Goal: Task Accomplishment & Management: Complete application form

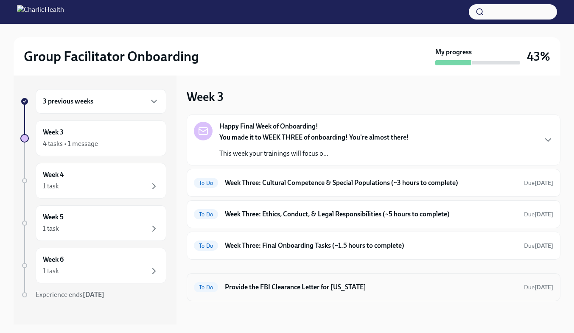
click at [349, 288] on h6 "Provide the FBI Clearance Letter for [US_STATE]" at bounding box center [371, 287] width 292 height 9
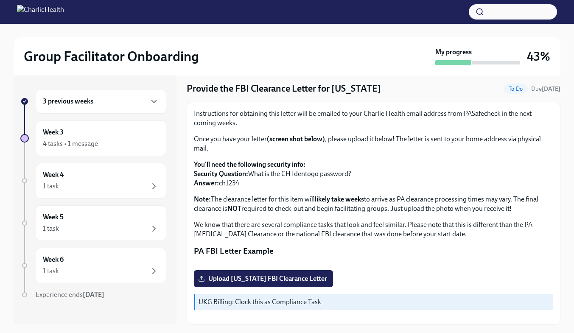
scroll to position [14, 0]
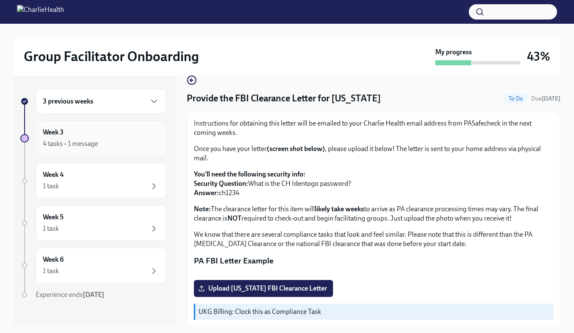
click at [97, 149] on div "Week 3 4 tasks • 1 message" at bounding box center [101, 139] width 131 height 36
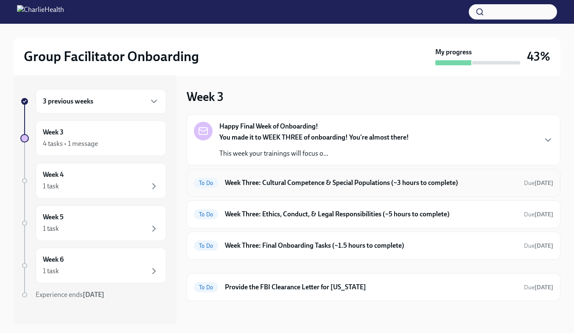
click at [390, 189] on div "To Do Week Three: Cultural Competence & Special Populations (~3 hours to comple…" at bounding box center [373, 183] width 359 height 14
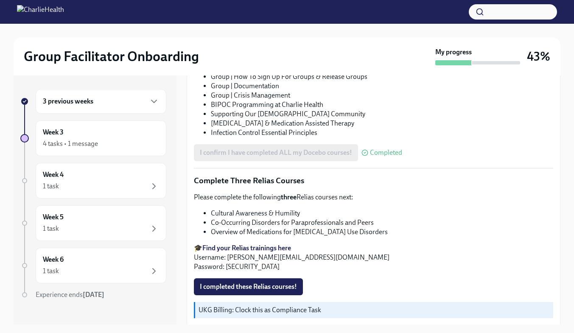
scroll to position [668, 0]
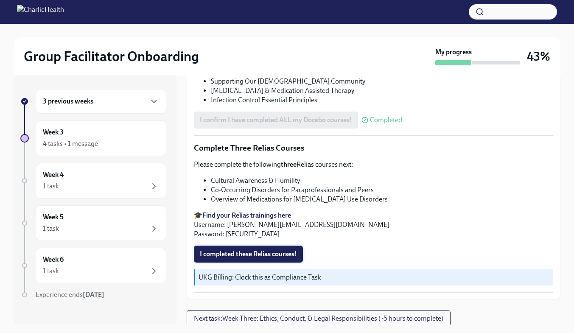
click at [276, 252] on span "I completed these Relias courses!" at bounding box center [248, 254] width 97 height 8
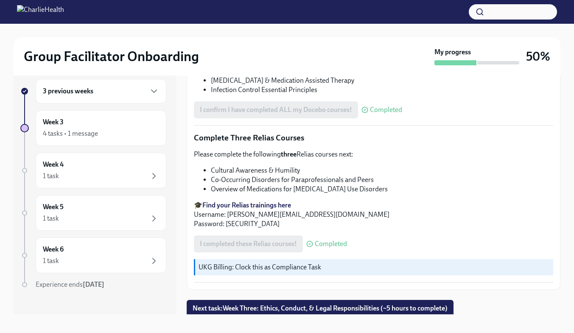
scroll to position [15, 0]
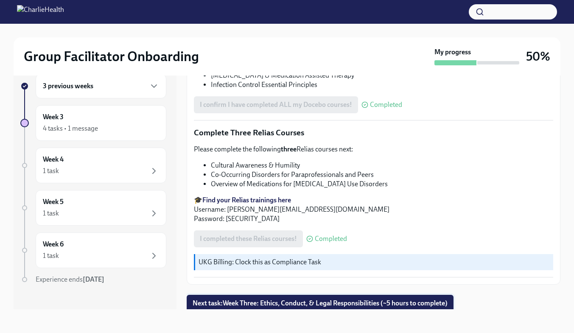
click at [353, 303] on span "Next task : Week Three: Ethics, Conduct, & Legal Responsibilities (~5 hours to …" at bounding box center [320, 303] width 255 height 8
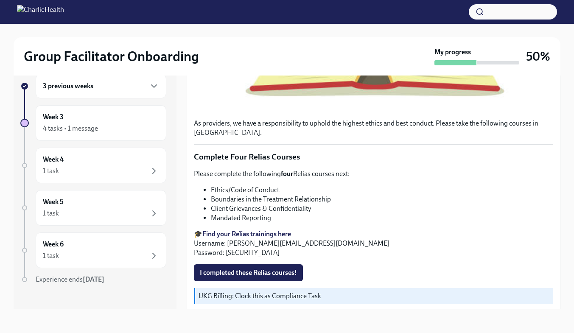
scroll to position [360, 0]
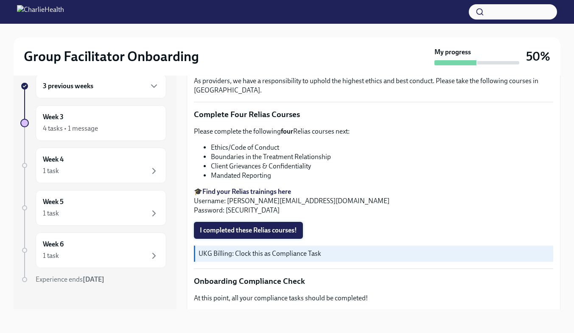
click at [292, 235] on span "I completed these Relias courses!" at bounding box center [248, 230] width 97 height 8
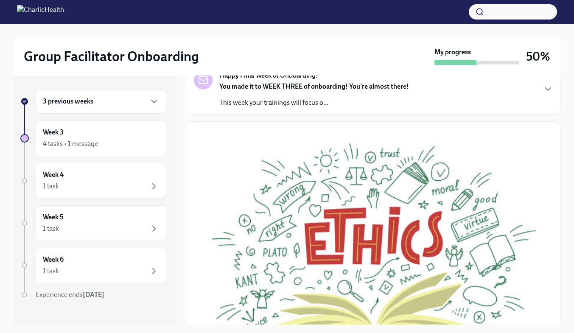
scroll to position [21, 0]
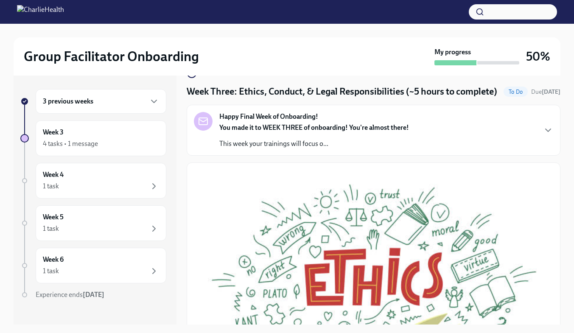
click at [530, 135] on div "Happy Final Week of Onboarding! You made it to WEEK THREE of onboarding! You're…" at bounding box center [373, 130] width 359 height 36
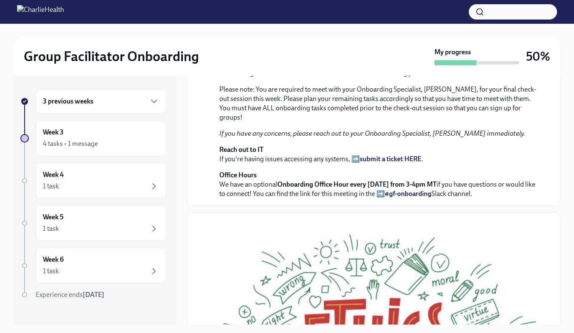
scroll to position [205, 0]
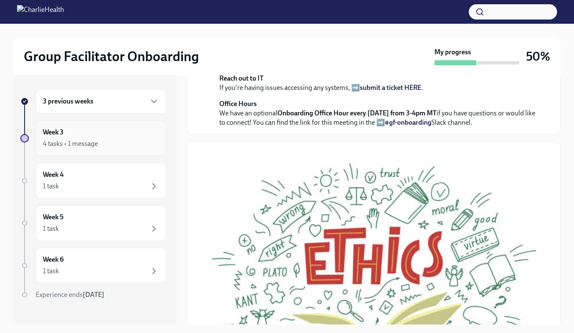
click at [111, 137] on div "Week 3 4 tasks • 1 message" at bounding box center [101, 138] width 116 height 21
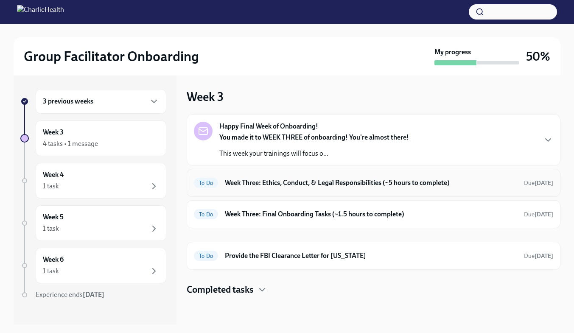
click at [297, 185] on h6 "Week Three: Ethics, Conduct, & Legal Responsibilities (~5 hours to complete)" at bounding box center [371, 182] width 292 height 9
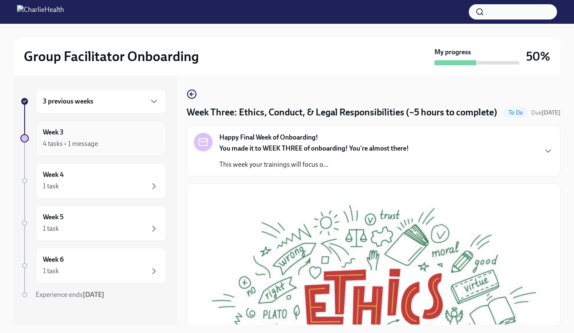
click at [125, 143] on div "4 tasks • 1 message" at bounding box center [101, 144] width 116 height 10
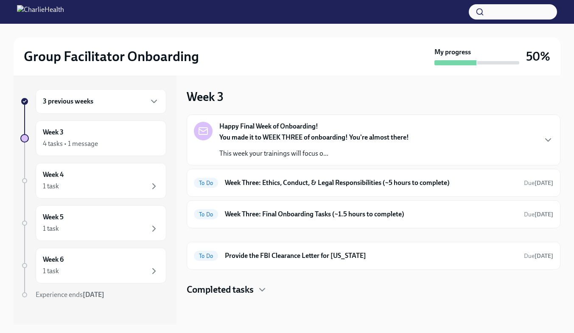
click at [125, 107] on div "3 previous weeks" at bounding box center [101, 101] width 131 height 25
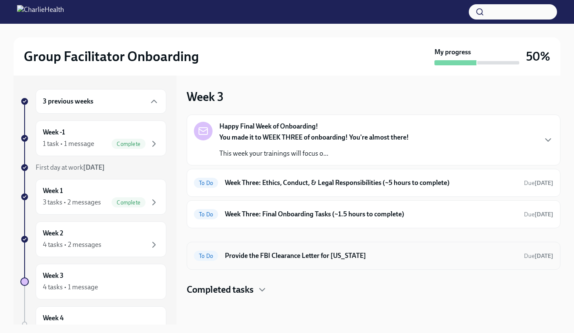
click at [381, 259] on h6 "Provide the FBI Clearance Letter for [US_STATE]" at bounding box center [371, 255] width 292 height 9
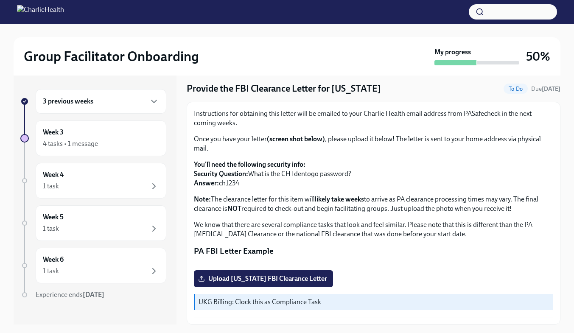
scroll to position [137, 0]
click at [77, 149] on div "4 tasks • 1 message" at bounding box center [101, 144] width 116 height 10
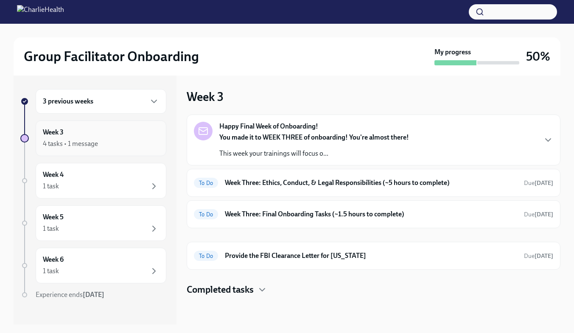
click at [132, 131] on div "Week 3 4 tasks • 1 message" at bounding box center [101, 138] width 116 height 21
click at [118, 104] on div "3 previous weeks" at bounding box center [101, 101] width 116 height 10
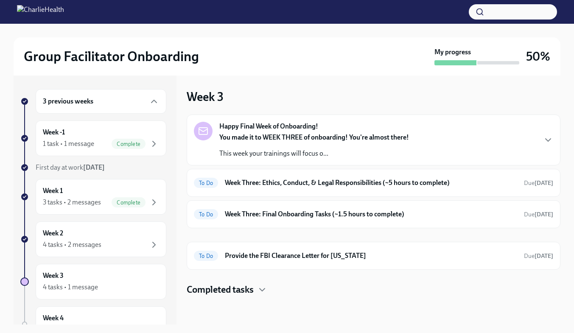
click at [118, 104] on div "3 previous weeks" at bounding box center [101, 101] width 116 height 10
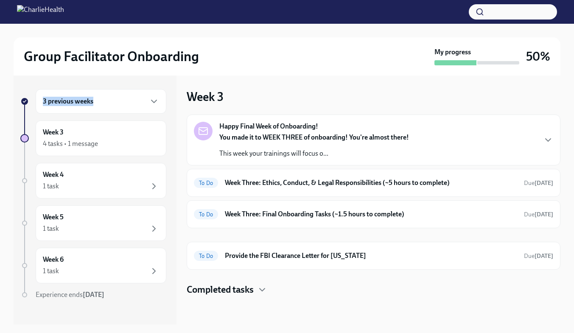
click at [118, 104] on div "3 previous weeks" at bounding box center [101, 101] width 116 height 10
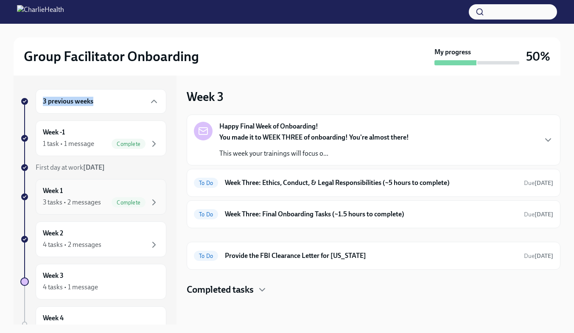
click at [106, 196] on div "Week 1 3 tasks • 2 messages Complete" at bounding box center [101, 196] width 116 height 21
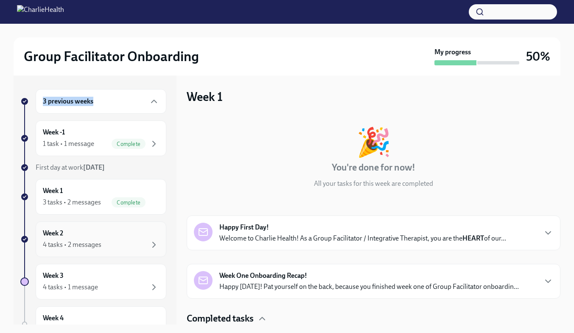
click at [99, 235] on div "Week 2 4 tasks • 2 messages" at bounding box center [101, 239] width 116 height 21
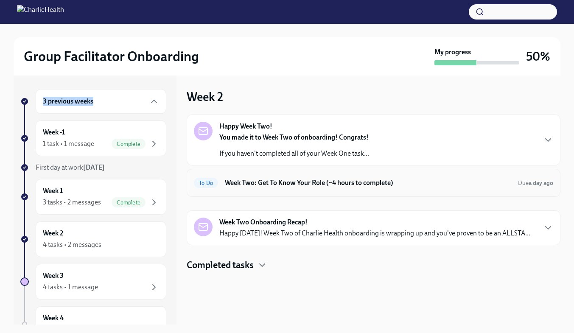
click at [327, 187] on h6 "Week Two: Get To Know Your Role (~4 hours to complete)" at bounding box center [368, 182] width 286 height 9
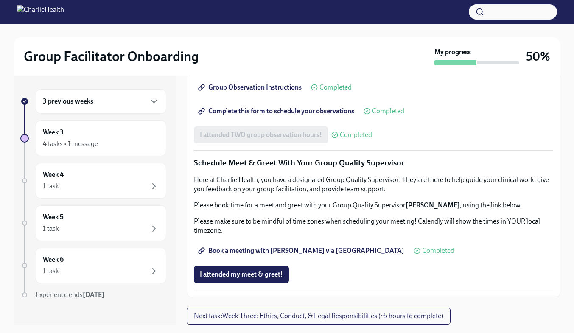
scroll to position [798, 0]
click at [292, 314] on span "Next task : Week Three: Ethics, Conduct, & Legal Responsibilities (~5 hours to …" at bounding box center [319, 316] width 250 height 8
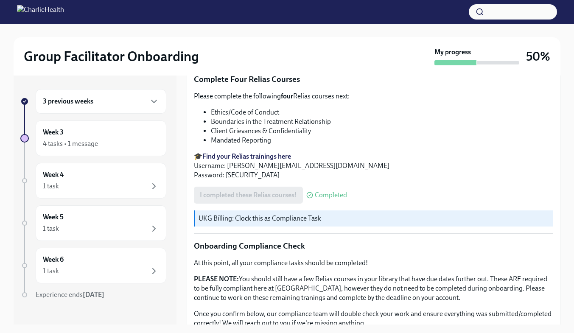
scroll to position [487, 0]
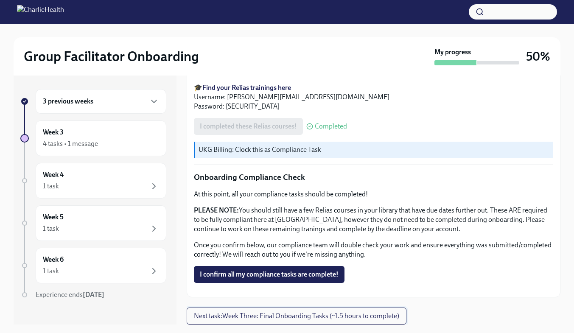
click at [327, 312] on span "Next task : Week Three: Final Onboarding Tasks (~1.5 hours to complete)" at bounding box center [296, 316] width 205 height 8
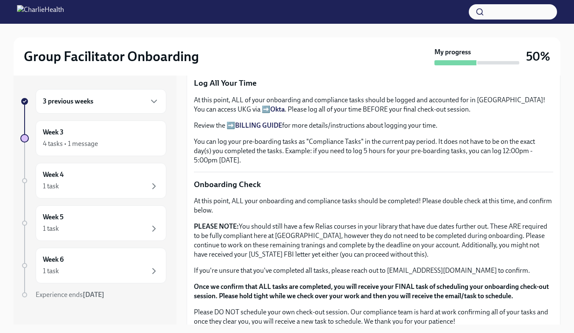
scroll to position [669, 0]
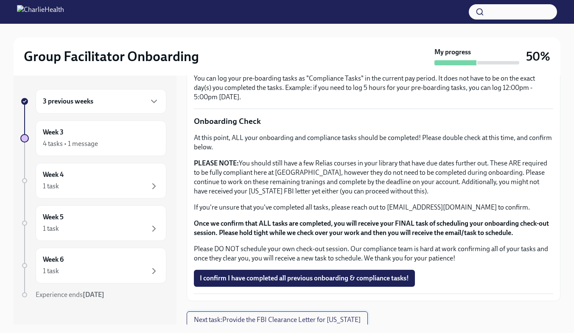
click at [365, 311] on button "Next task : Provide the FBI Clearance Letter for [US_STATE]" at bounding box center [277, 319] width 181 height 17
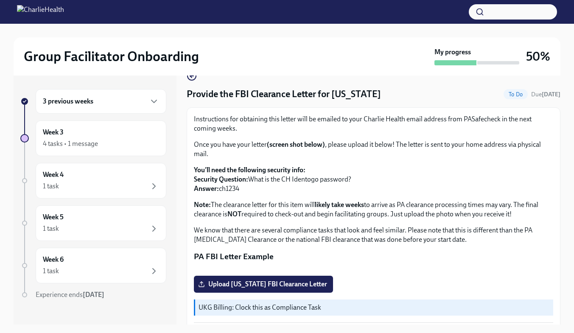
scroll to position [20, 0]
